Goal: Task Accomplishment & Management: Manage account settings

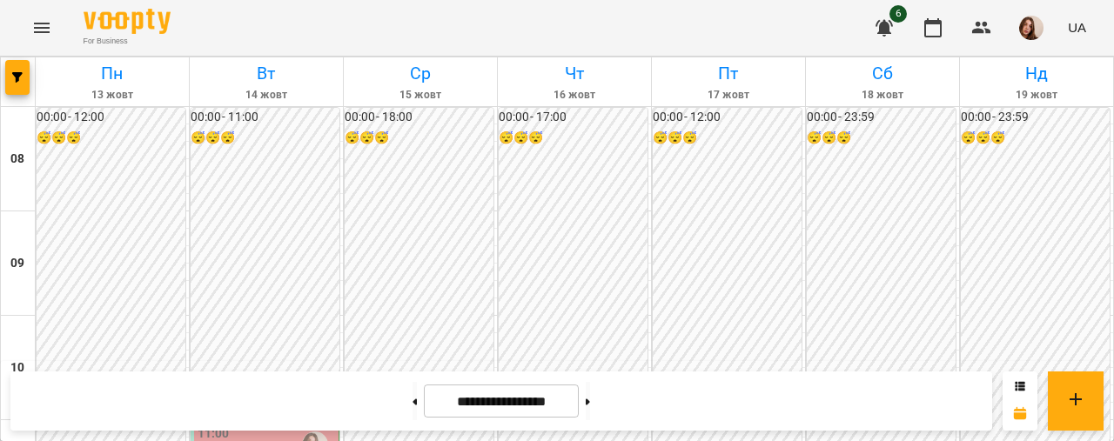
scroll to position [1043, 0]
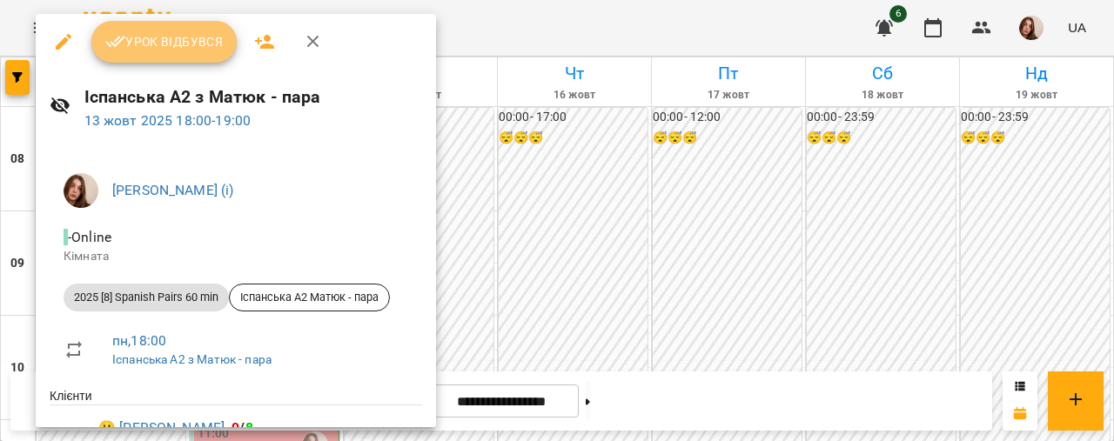
click at [191, 39] on span "Урок відбувся" at bounding box center [164, 41] width 118 height 21
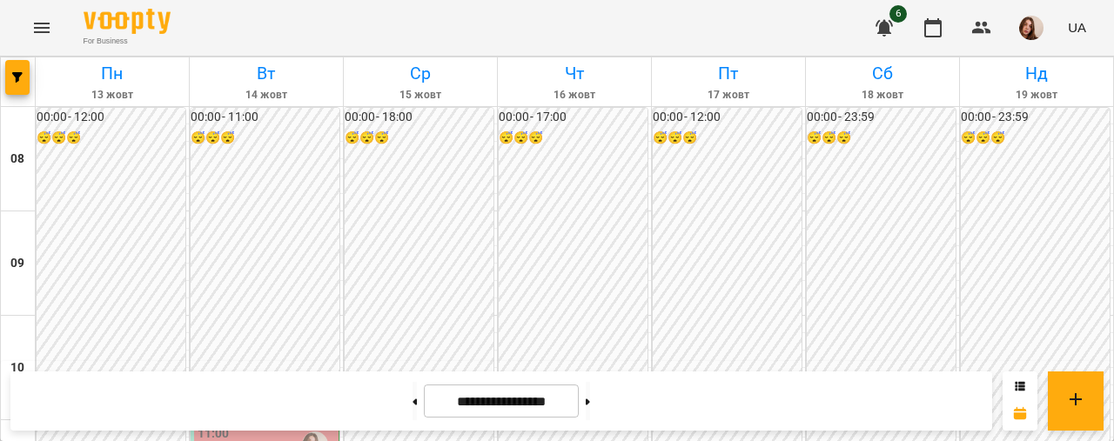
scroll to position [1071, 0]
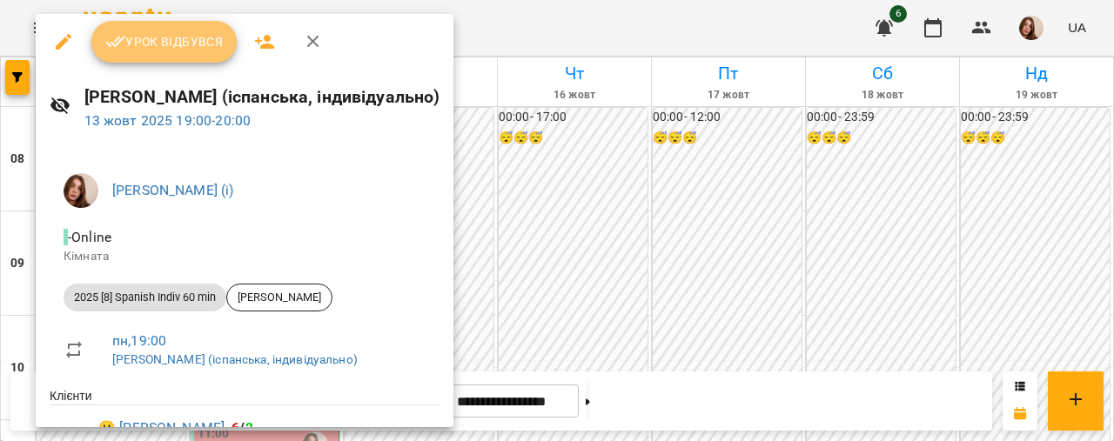
click at [187, 42] on span "Урок відбувся" at bounding box center [164, 41] width 118 height 21
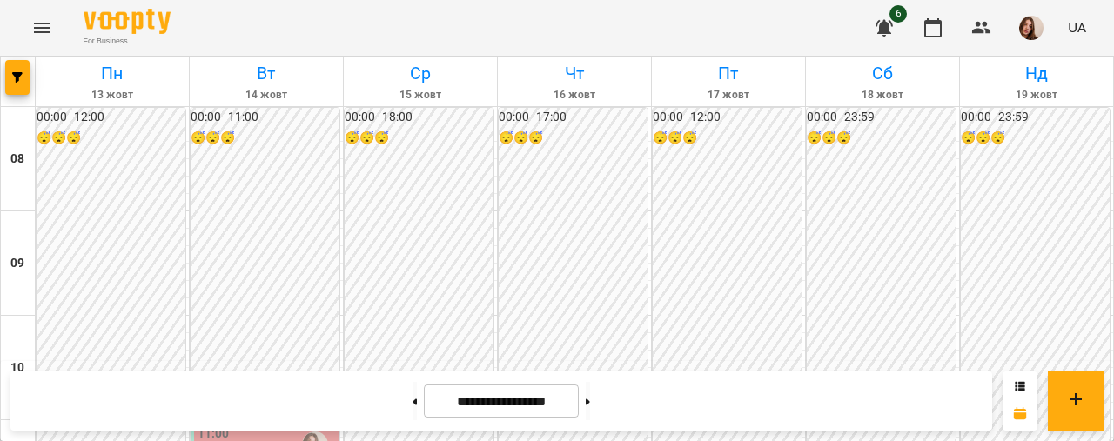
scroll to position [1072, 0]
